Goal: Task Accomplishment & Management: Use online tool/utility

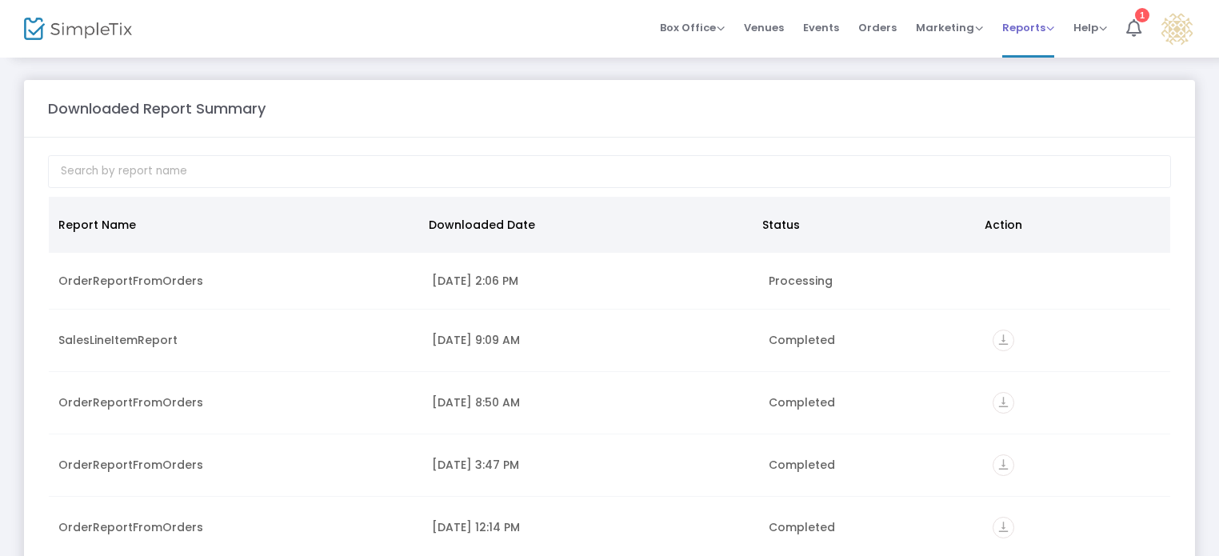
click at [1017, 25] on span "Reports" at bounding box center [1028, 27] width 52 height 15
click at [1031, 79] on li "Sales Reports" at bounding box center [1054, 85] width 104 height 31
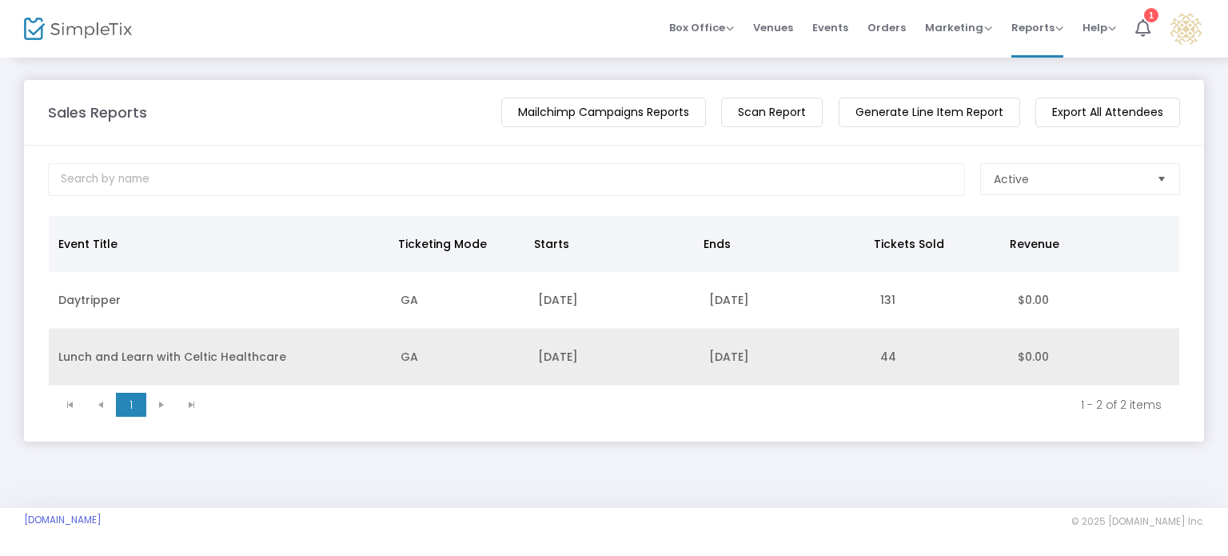
click at [976, 359] on td "44" at bounding box center [939, 357] width 137 height 57
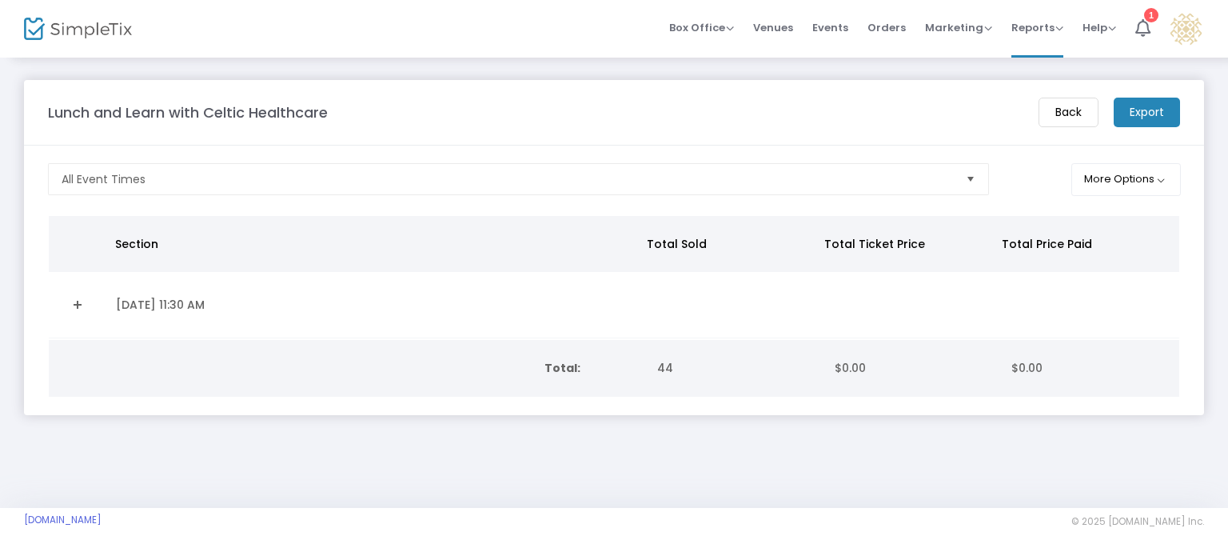
click at [1129, 110] on m-button "Export" at bounding box center [1147, 113] width 66 height 30
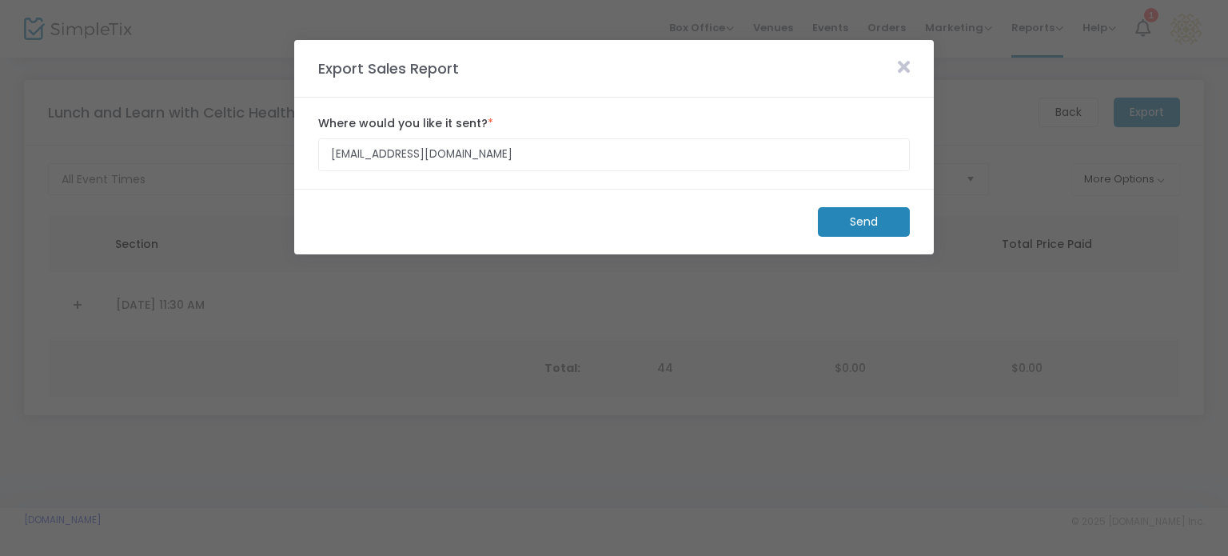
click at [864, 218] on m-button "Send" at bounding box center [864, 222] width 92 height 30
